Goal: Task Accomplishment & Management: Use online tool/utility

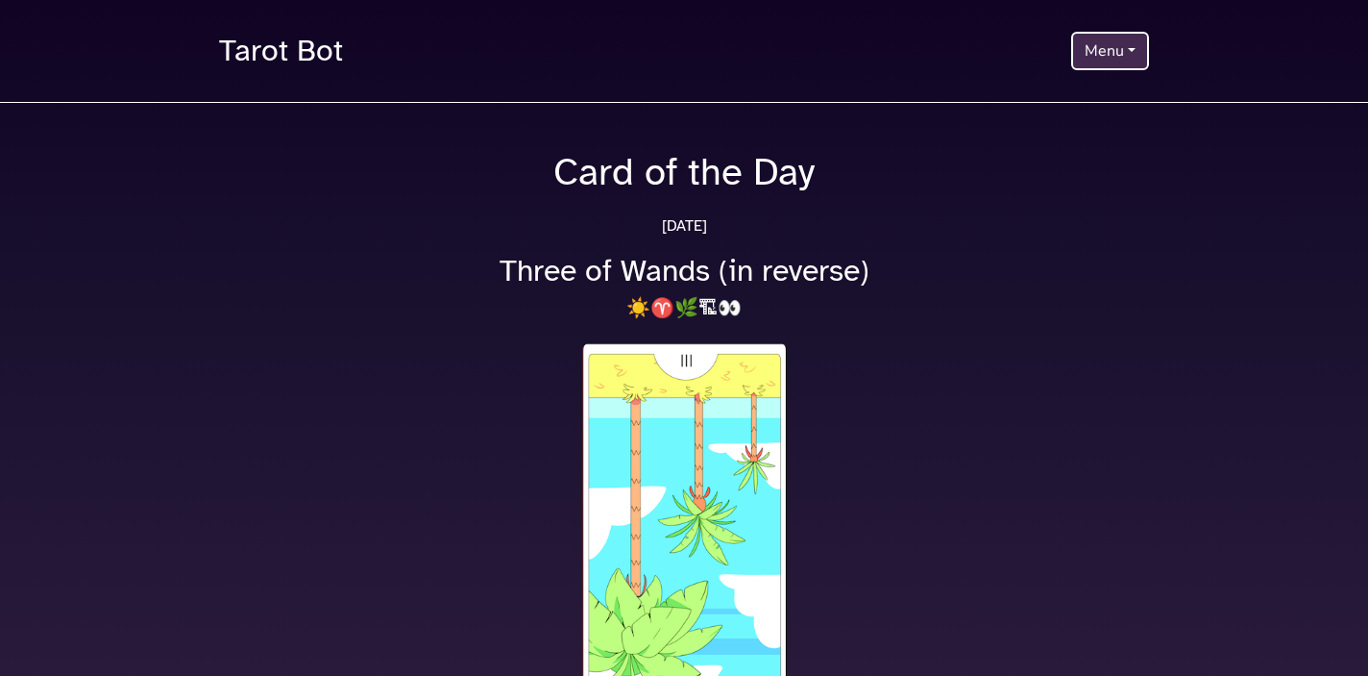
click at [1081, 53] on button "Menu" at bounding box center [1111, 51] width 78 height 38
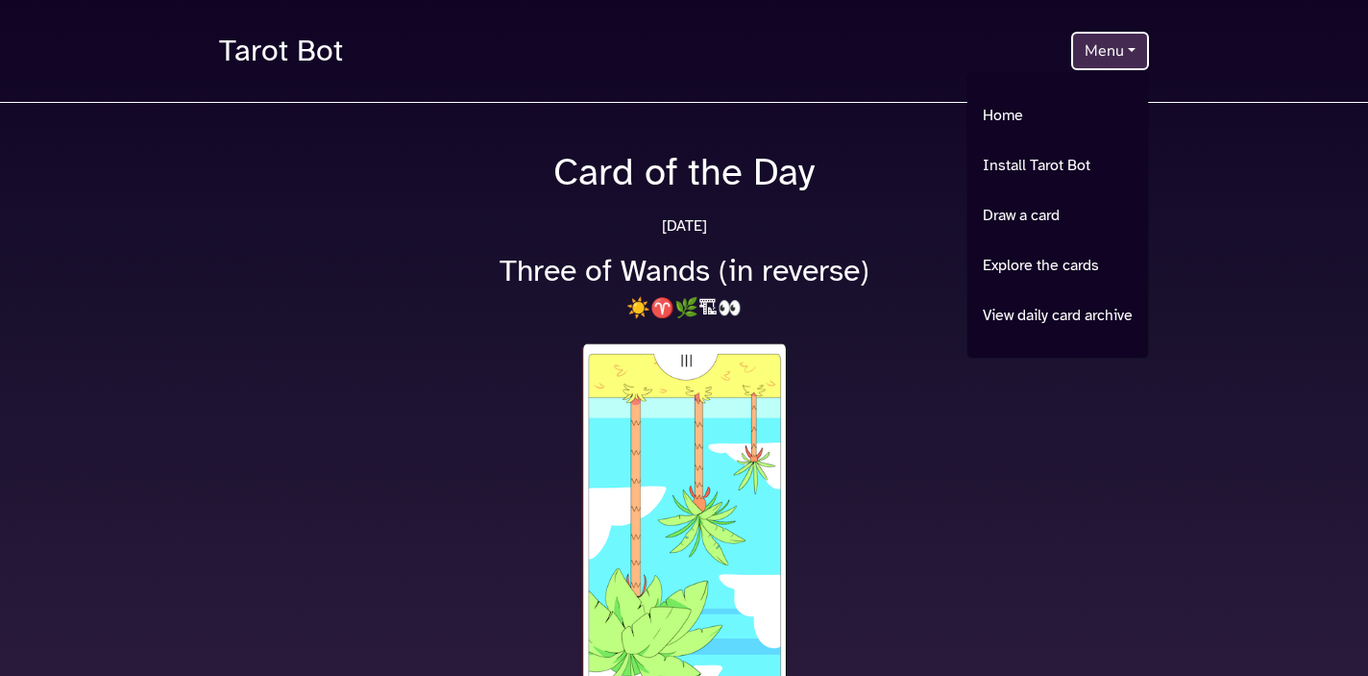
click at [1081, 53] on button "Menu" at bounding box center [1111, 51] width 78 height 38
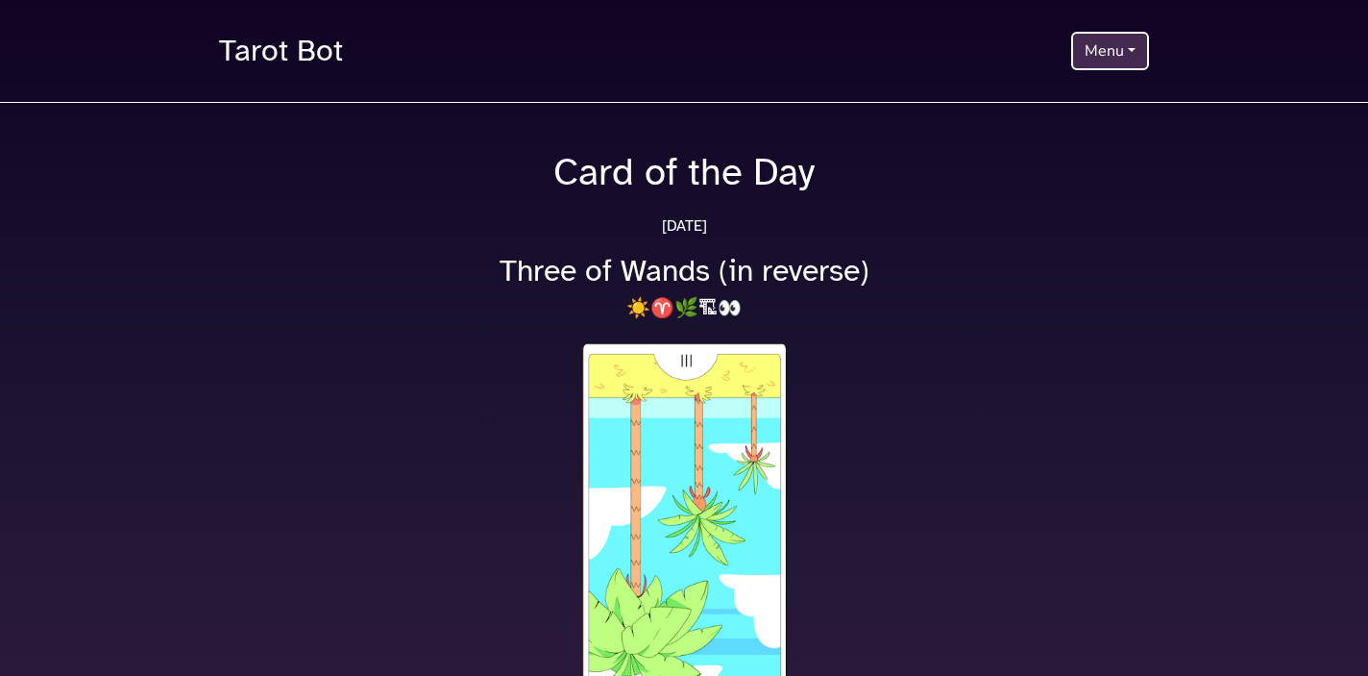
click at [1119, 57] on button "Menu" at bounding box center [1111, 51] width 78 height 38
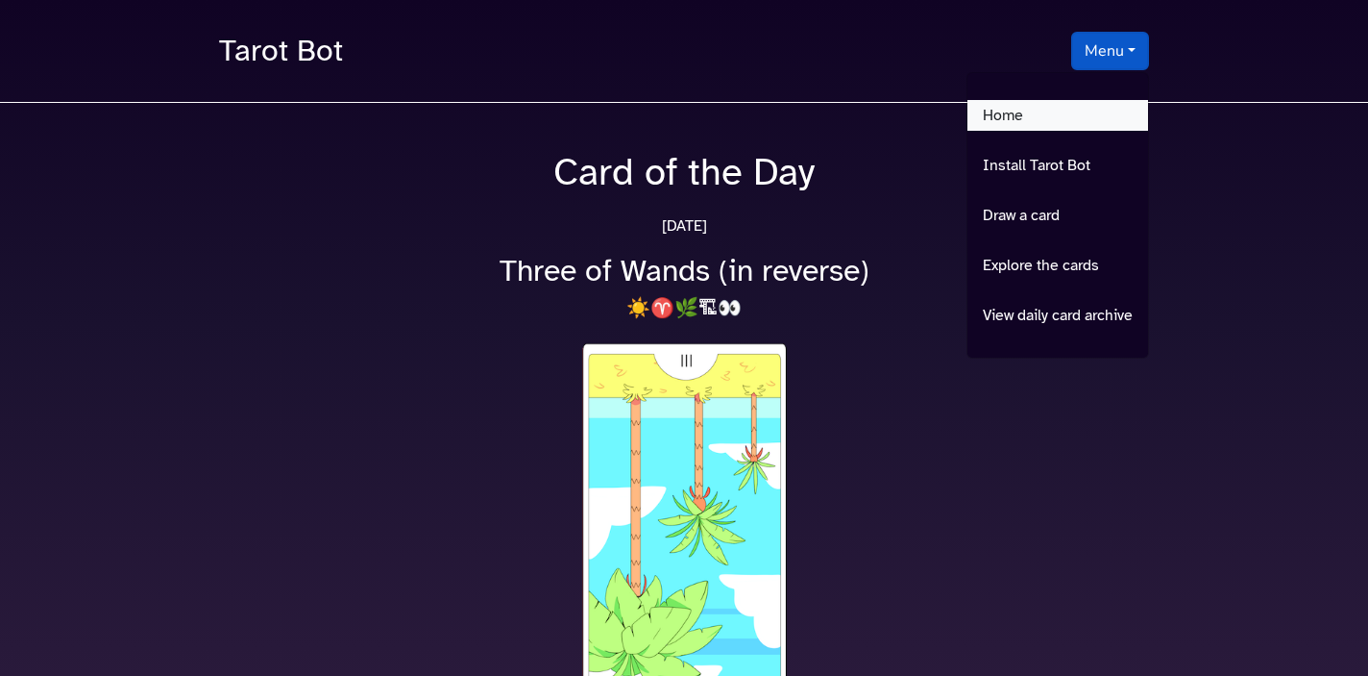
click at [1030, 120] on link "Home" at bounding box center [1058, 115] width 181 height 31
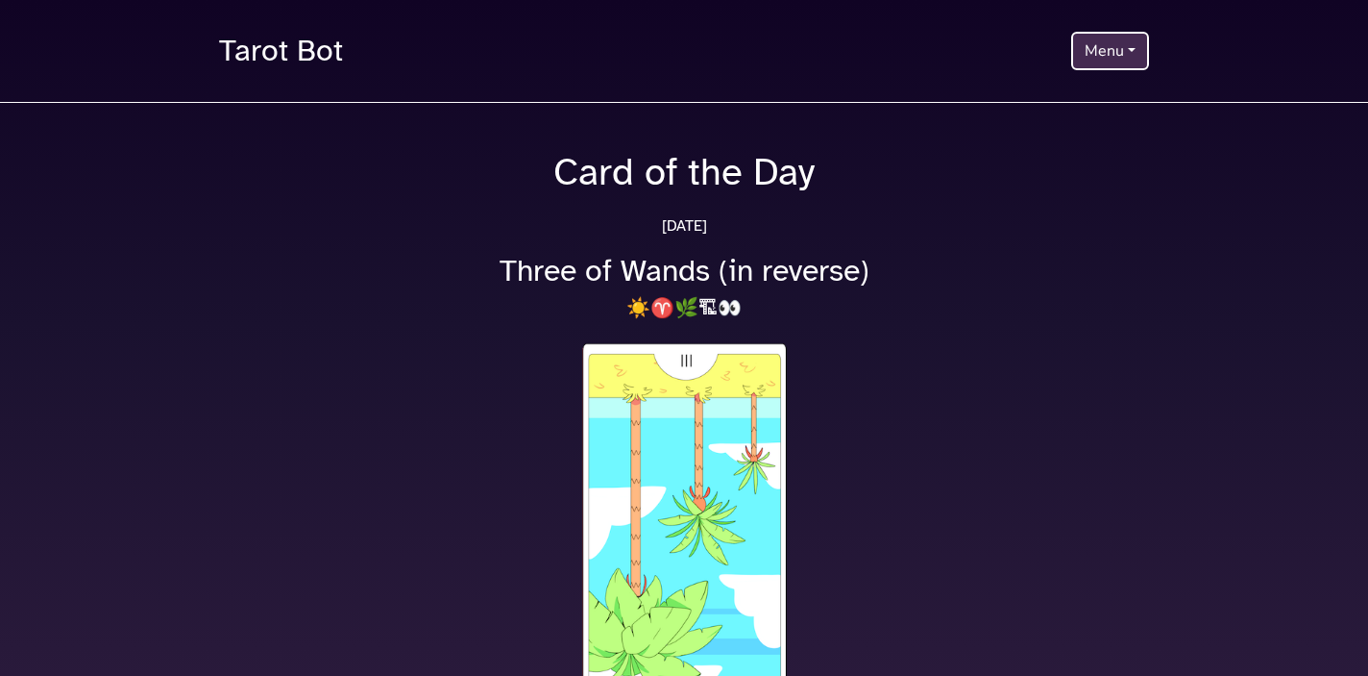
click at [1101, 57] on button "Menu" at bounding box center [1111, 51] width 78 height 38
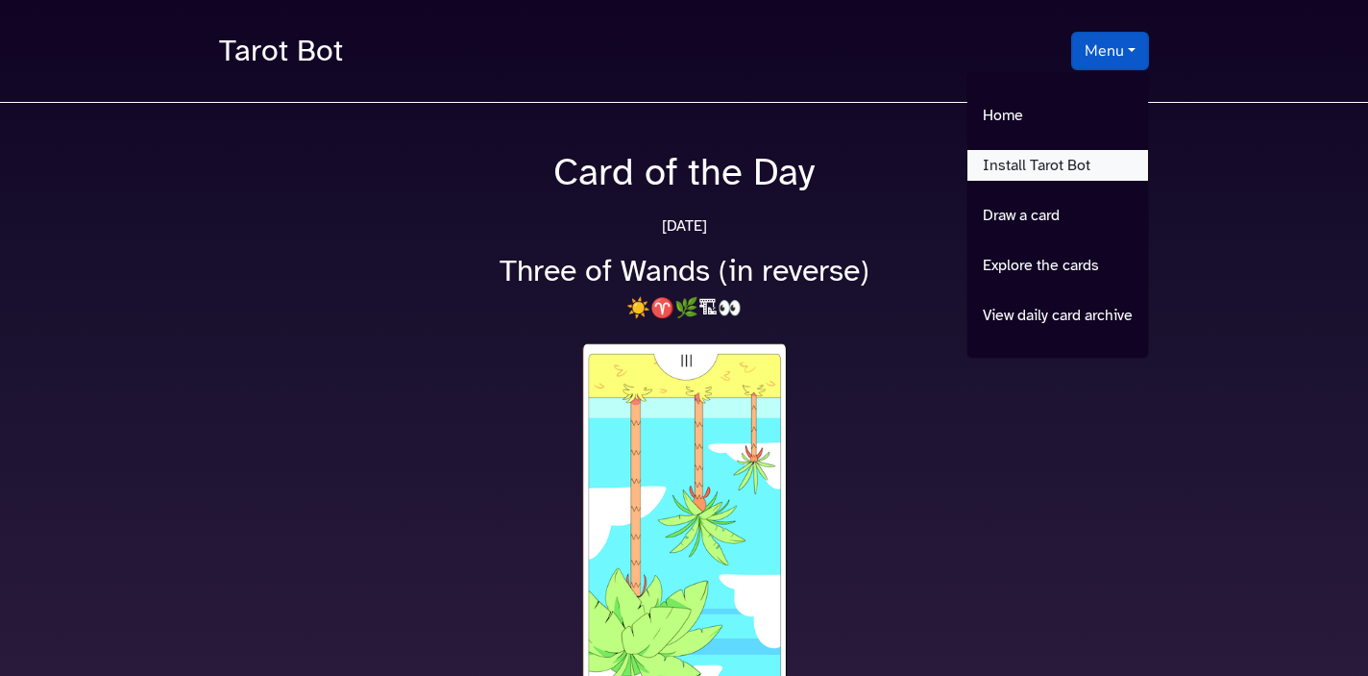
click at [1045, 164] on link "Install Tarot Bot" at bounding box center [1058, 165] width 181 height 31
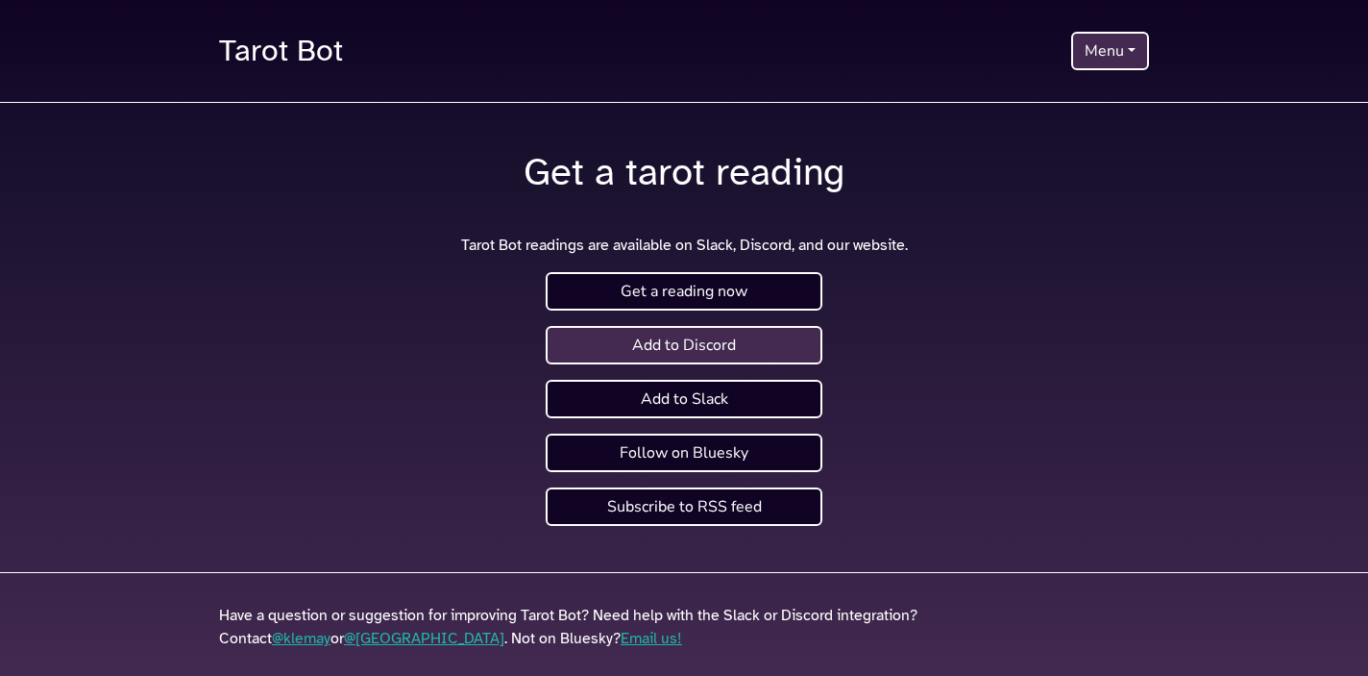
click at [786, 340] on link "Add to Discord" at bounding box center [684, 345] width 277 height 38
